Goal: Task Accomplishment & Management: Manage account settings

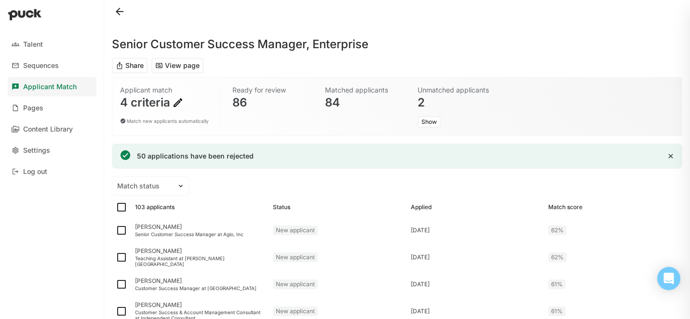
scroll to position [1311, 0]
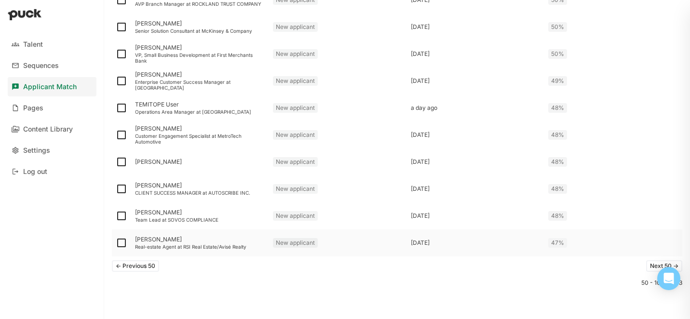
click at [123, 243] on img at bounding box center [122, 243] width 12 height 12
click at [116, 243] on input "checkbox" at bounding box center [115, 243] width 0 height 0
checkbox input "true"
click at [121, 218] on img at bounding box center [122, 216] width 12 height 12
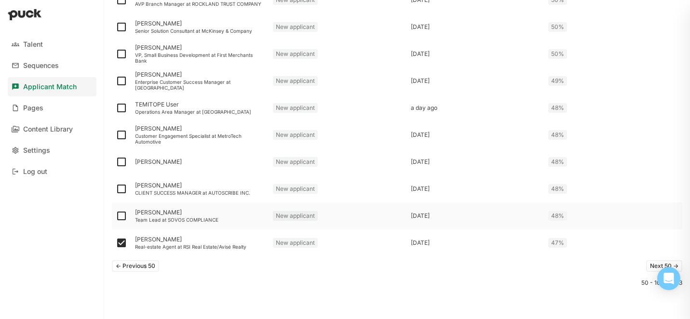
click at [116, 217] on input "checkbox" at bounding box center [115, 216] width 0 height 0
checkbox input "true"
click at [121, 187] on img at bounding box center [122, 189] width 12 height 12
click at [116, 189] on input "checkbox" at bounding box center [115, 189] width 0 height 0
checkbox input "true"
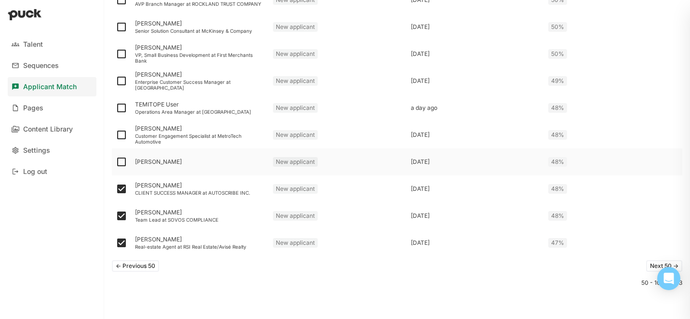
click at [121, 157] on img at bounding box center [122, 162] width 12 height 12
click at [116, 162] on input "checkbox" at bounding box center [115, 162] width 0 height 0
checkbox input "true"
click at [120, 138] on img at bounding box center [122, 135] width 12 height 12
click at [116, 136] on input "checkbox" at bounding box center [115, 135] width 0 height 0
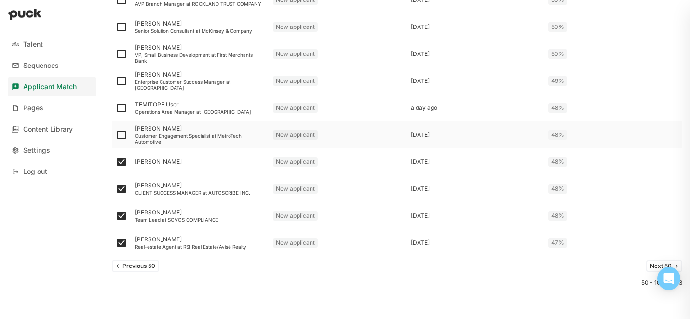
checkbox input "true"
click at [120, 109] on img at bounding box center [122, 108] width 12 height 12
click at [116, 109] on input "checkbox" at bounding box center [115, 108] width 0 height 0
checkbox input "true"
click at [122, 83] on img at bounding box center [122, 81] width 12 height 12
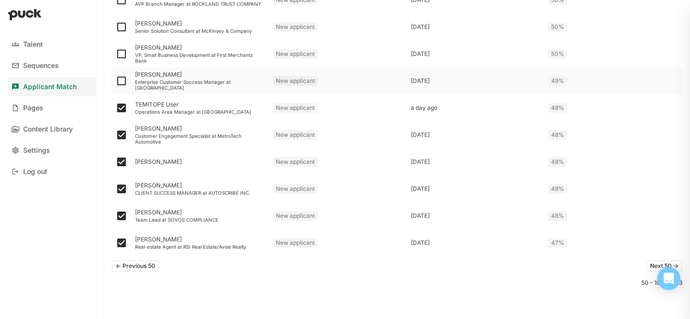
click at [116, 82] on input "checkbox" at bounding box center [115, 81] width 0 height 0
checkbox input "true"
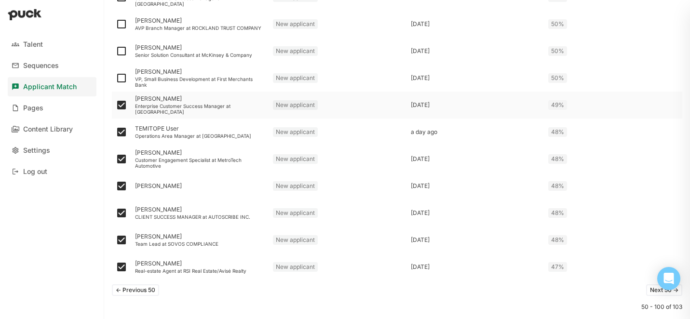
scroll to position [1300, 0]
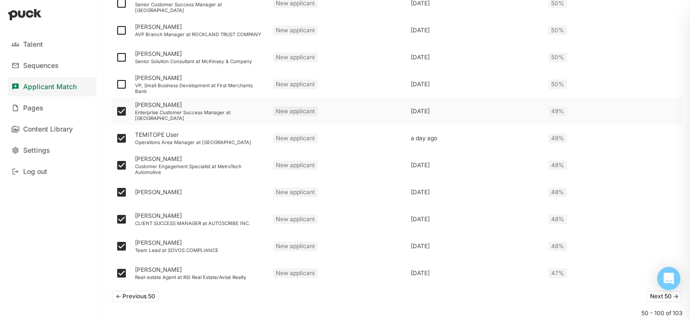
click at [122, 83] on img at bounding box center [122, 85] width 12 height 12
click at [116, 84] on input "checkbox" at bounding box center [115, 84] width 0 height 0
checkbox input "true"
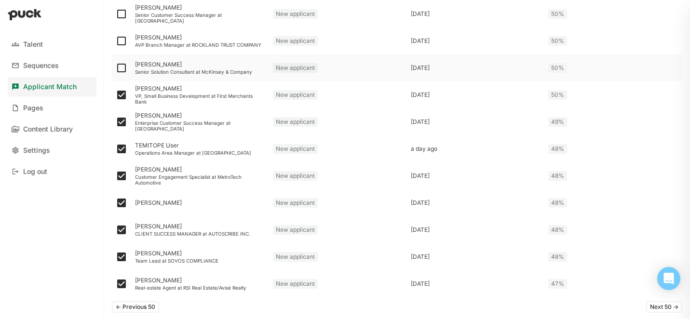
click at [121, 70] on img at bounding box center [122, 68] width 12 height 12
click at [116, 68] on input "checkbox" at bounding box center [115, 68] width 0 height 0
checkbox input "true"
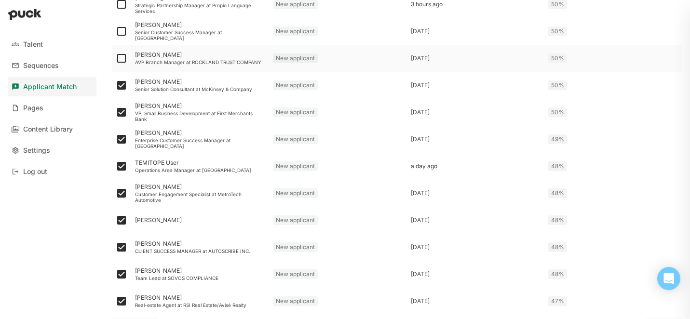
click at [124, 59] on img at bounding box center [122, 59] width 12 height 12
click at [116, 59] on input "checkbox" at bounding box center [115, 58] width 0 height 0
checkbox input "true"
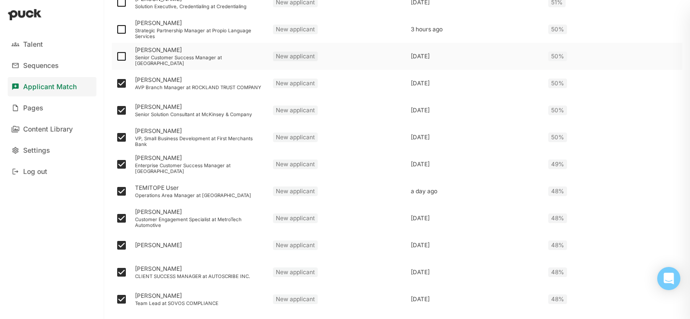
click at [123, 59] on img at bounding box center [122, 57] width 12 height 12
click at [116, 57] on input "checkbox" at bounding box center [115, 56] width 0 height 0
checkbox input "true"
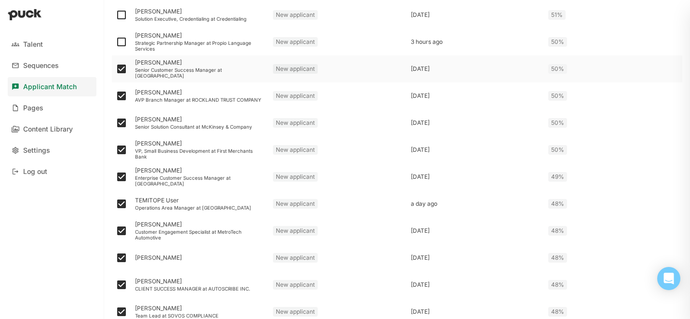
scroll to position [1231, 0]
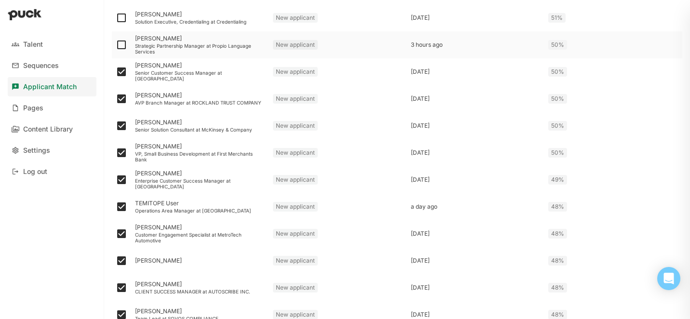
click at [122, 48] on img at bounding box center [122, 45] width 12 height 12
click at [116, 45] on input "checkbox" at bounding box center [115, 45] width 0 height 0
checkbox input "true"
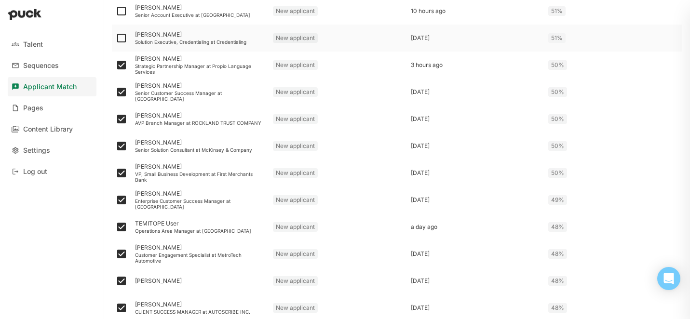
click at [121, 36] on img at bounding box center [122, 38] width 12 height 12
click at [116, 38] on input "checkbox" at bounding box center [115, 38] width 0 height 0
checkbox input "true"
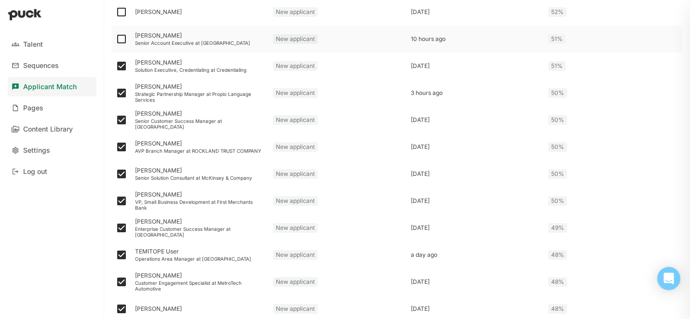
click at [121, 37] on img at bounding box center [122, 39] width 12 height 12
click at [116, 39] on input "checkbox" at bounding box center [115, 39] width 0 height 0
checkbox input "true"
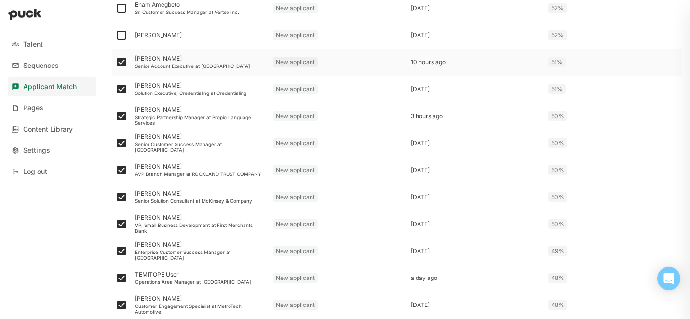
click at [121, 37] on img at bounding box center [122, 35] width 12 height 12
click at [116, 36] on input "checkbox" at bounding box center [115, 35] width 0 height 0
checkbox input "true"
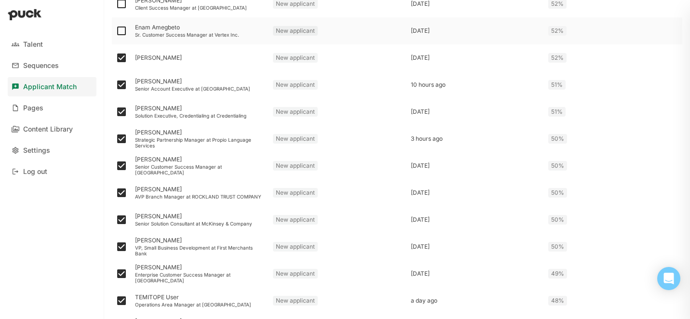
click at [121, 29] on img at bounding box center [122, 31] width 12 height 12
click at [116, 31] on input "checkbox" at bounding box center [115, 31] width 0 height 0
checkbox input "true"
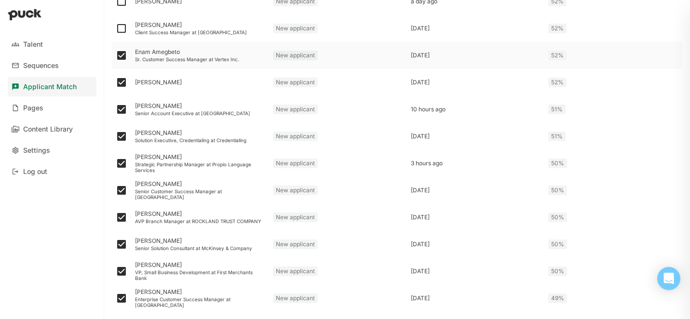
click at [121, 29] on img at bounding box center [122, 29] width 12 height 12
click at [116, 29] on input "checkbox" at bounding box center [115, 28] width 0 height 0
checkbox input "true"
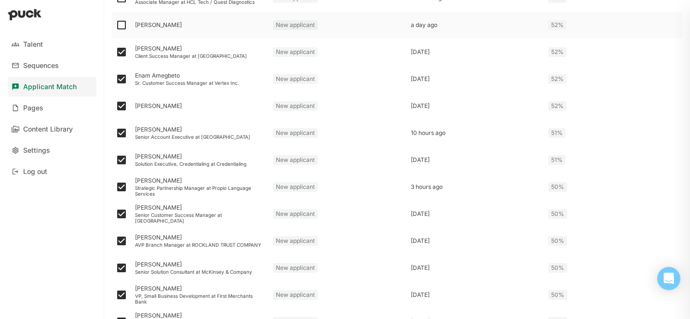
click at [121, 29] on img at bounding box center [122, 25] width 12 height 12
click at [116, 26] on input "checkbox" at bounding box center [115, 25] width 0 height 0
checkbox input "true"
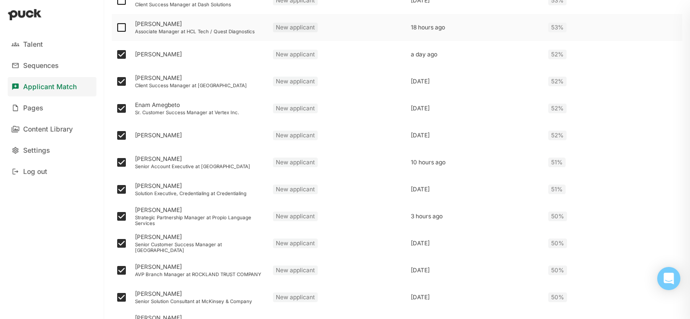
click at [121, 29] on img at bounding box center [122, 28] width 12 height 12
click at [116, 28] on input "checkbox" at bounding box center [115, 27] width 0 height 0
checkbox input "true"
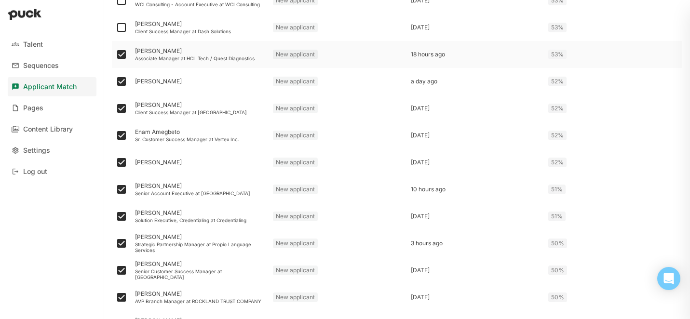
click at [121, 29] on img at bounding box center [122, 28] width 12 height 12
click at [116, 28] on input "checkbox" at bounding box center [115, 27] width 0 height 0
checkbox input "true"
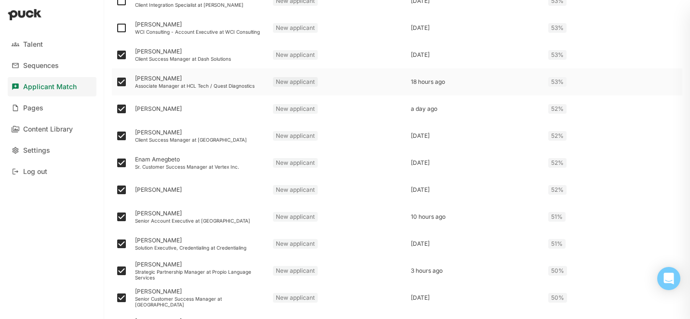
scroll to position [1002, 0]
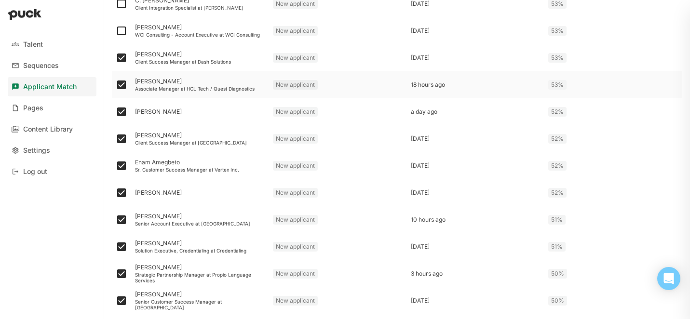
click at [121, 29] on img at bounding box center [122, 31] width 12 height 12
click at [116, 31] on input "checkbox" at bounding box center [115, 31] width 0 height 0
checkbox input "true"
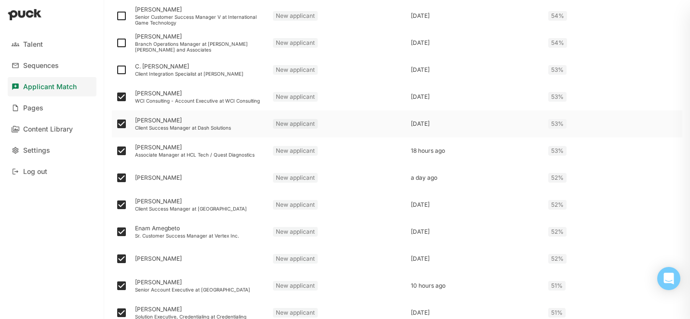
scroll to position [933, 0]
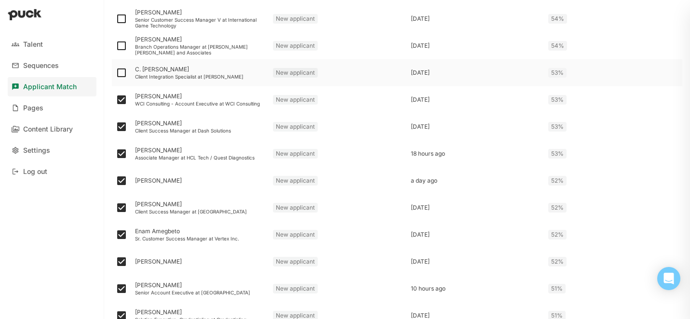
click at [122, 72] on img at bounding box center [122, 73] width 12 height 12
click at [116, 73] on input "checkbox" at bounding box center [115, 73] width 0 height 0
checkbox input "true"
click at [120, 48] on img at bounding box center [122, 46] width 12 height 12
click at [116, 46] on input "checkbox" at bounding box center [115, 46] width 0 height 0
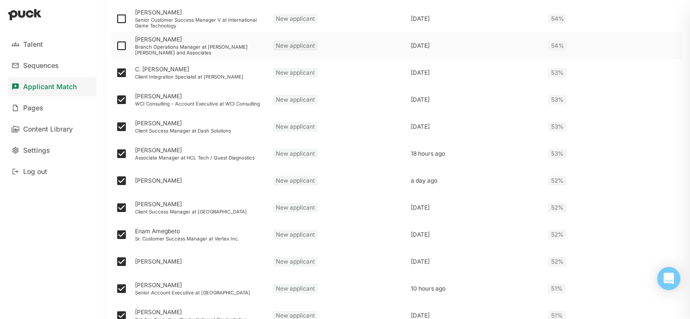
checkbox input "true"
click at [122, 19] on img at bounding box center [122, 19] width 12 height 12
click at [116, 19] on input "checkbox" at bounding box center [115, 19] width 0 height 0
checkbox input "true"
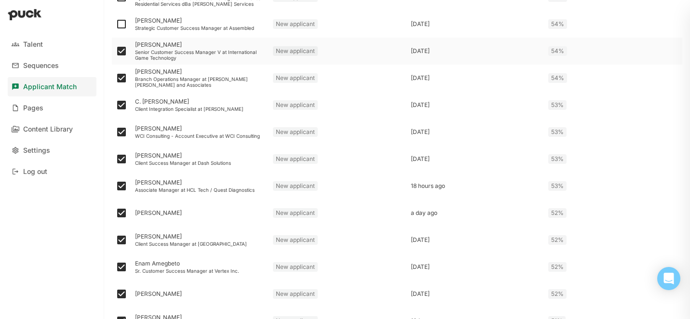
scroll to position [895, 0]
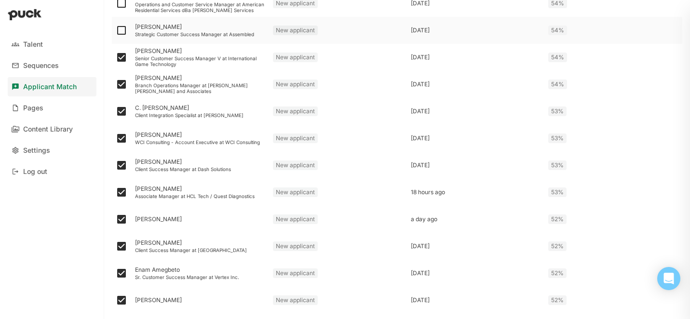
click at [121, 31] on img at bounding box center [122, 31] width 12 height 12
click at [116, 31] on input "checkbox" at bounding box center [115, 30] width 0 height 0
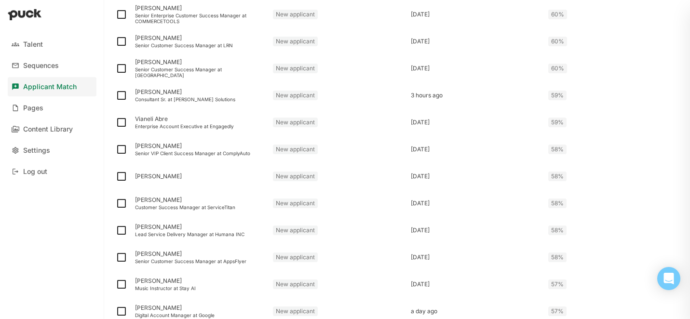
scroll to position [0, 0]
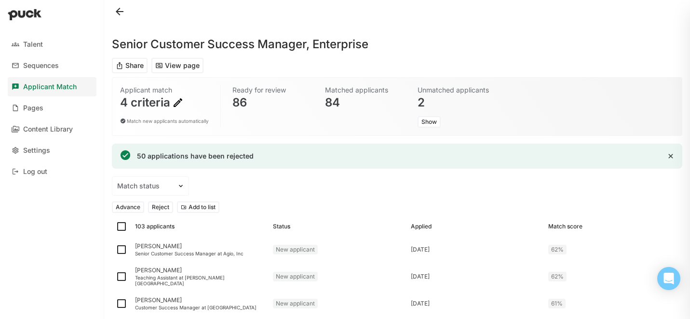
click at [158, 206] on button "Reject" at bounding box center [160, 208] width 25 height 12
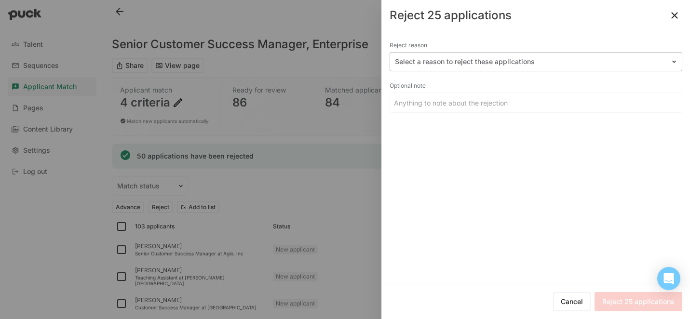
click at [498, 58] on div at bounding box center [530, 62] width 271 height 10
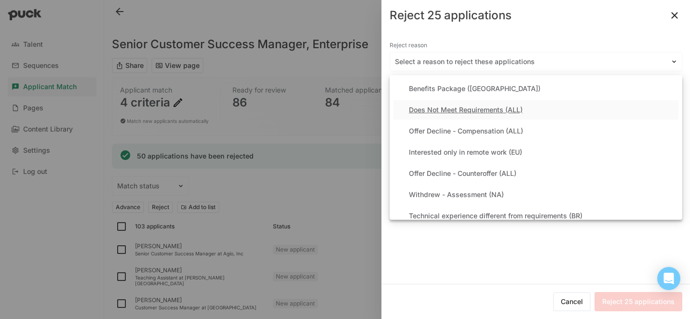
click at [470, 110] on div "Does Not Meet Requirements (ALL)" at bounding box center [466, 110] width 114 height 8
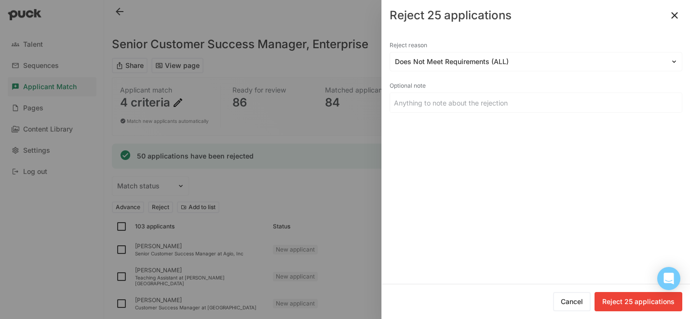
click at [630, 303] on button "Reject 25 applications" at bounding box center [639, 301] width 88 height 19
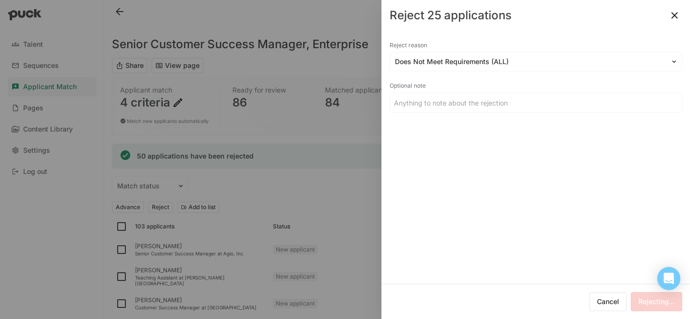
checkbox input "false"
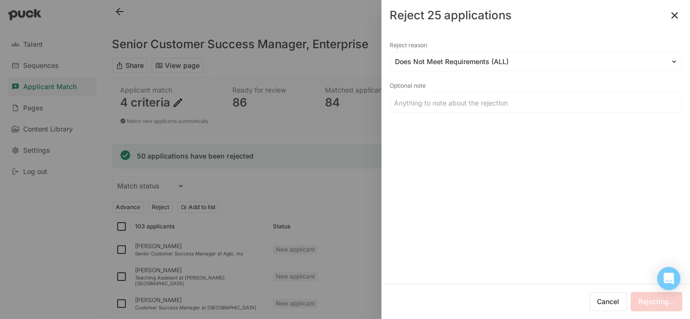
checkbox input "false"
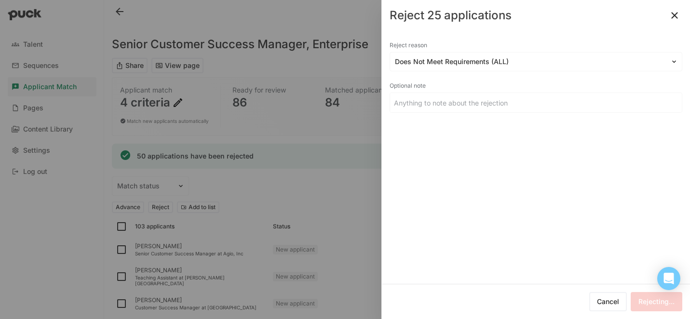
checkbox input "false"
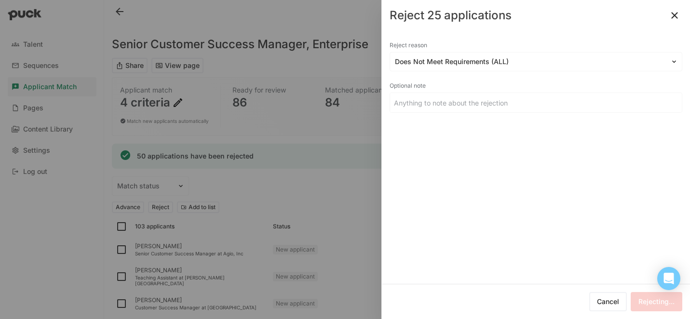
checkbox input "false"
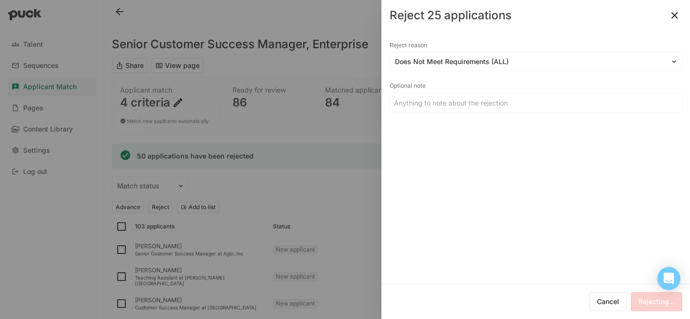
checkbox input "false"
